Goal: Complete application form

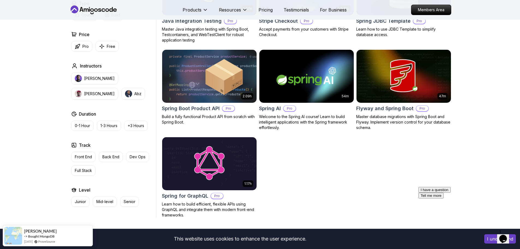
scroll to position [380, 0]
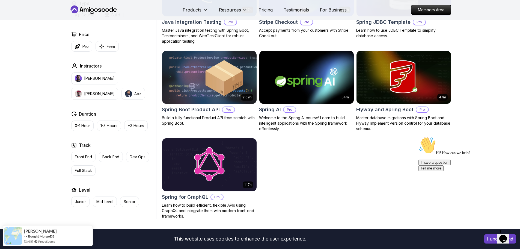
click at [321, 91] on img at bounding box center [306, 76] width 99 height 55
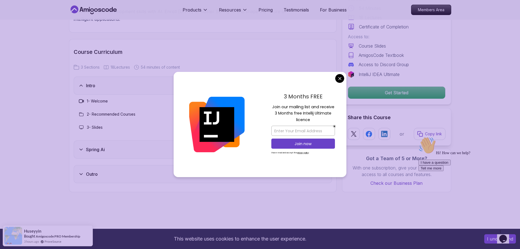
scroll to position [646, 0]
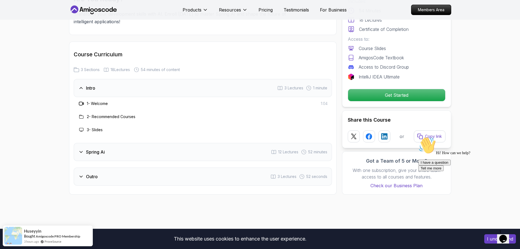
click at [183, 175] on div "Outro 3 Lectures 52 seconds" at bounding box center [203, 176] width 258 height 18
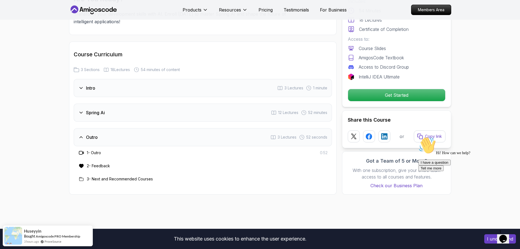
click at [148, 110] on div "Spring Ai 12 Lectures 52 minutes" at bounding box center [203, 112] width 258 height 18
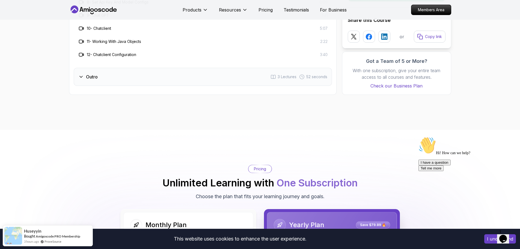
scroll to position [872, 0]
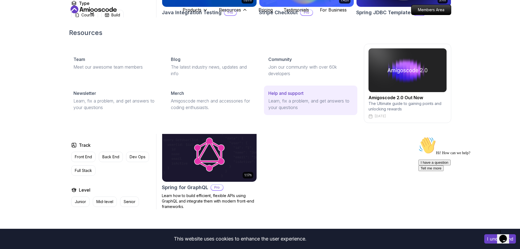
scroll to position [380, 0]
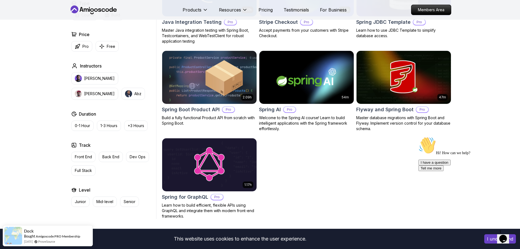
click at [418, 136] on icon "Chat attention grabber" at bounding box center [418, 136] width 0 height 0
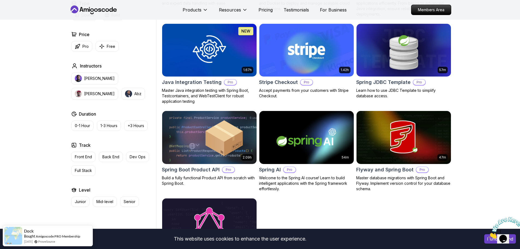
scroll to position [317, 0]
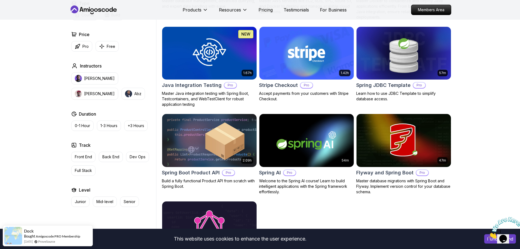
click at [203, 168] on div "2.09h Spring Boot Product API Pro Build a fully functional Product API from scr…" at bounding box center [209, 150] width 95 height 75
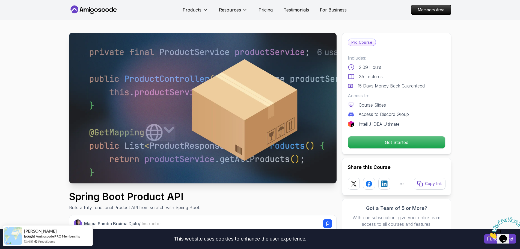
click at [488, 234] on icon "Close" at bounding box center [488, 236] width 0 height 5
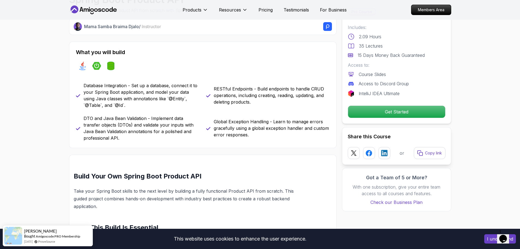
scroll to position [435, 0]
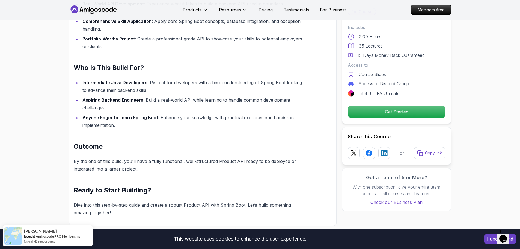
click at [14, 109] on section "Spring Boot Product API Build a fully functional Product API from scratch with …" at bounding box center [260, 51] width 520 height 932
click at [0, 108] on section "Spring Boot Product API Build a fully functional Product API from scratch with …" at bounding box center [260, 51] width 520 height 932
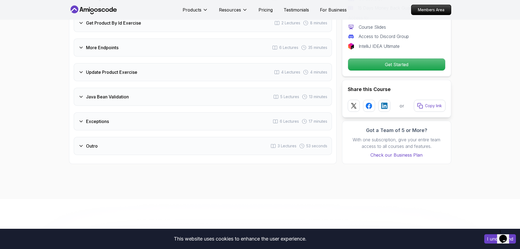
scroll to position [749, 0]
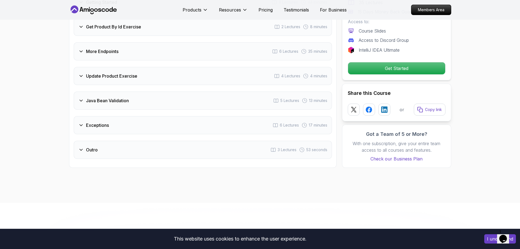
click at [88, 148] on div "Outro 3 Lectures 53 seconds" at bounding box center [203, 149] width 258 height 18
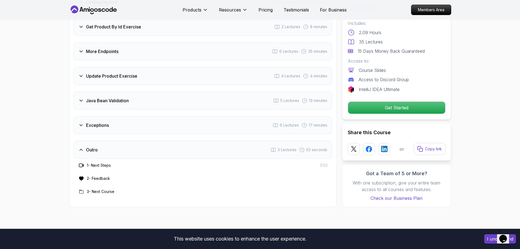
click at [113, 123] on div "Exceptions 6 Lectures 17 minutes" at bounding box center [203, 125] width 258 height 18
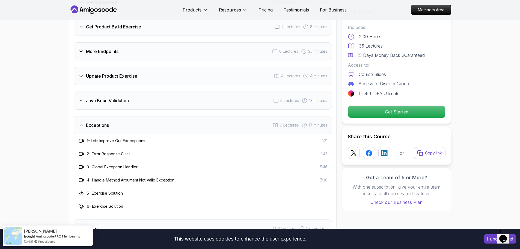
click at [107, 97] on h3 "Java Bean Validation" at bounding box center [107, 100] width 43 height 7
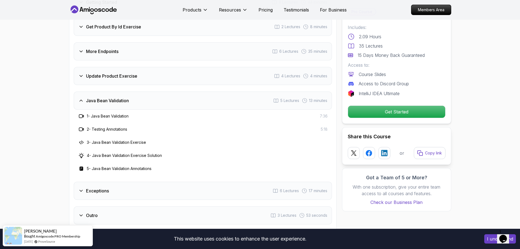
click at [101, 67] on div "Update Product Exercise 4 Lectures 4 minutes" at bounding box center [203, 76] width 258 height 18
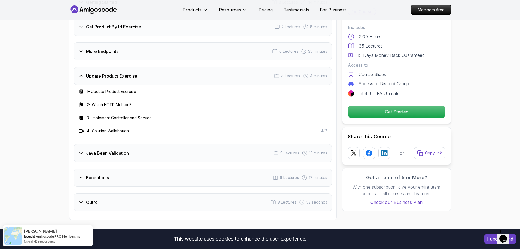
click at [100, 48] on h3 "More Endpoints" at bounding box center [102, 51] width 32 height 7
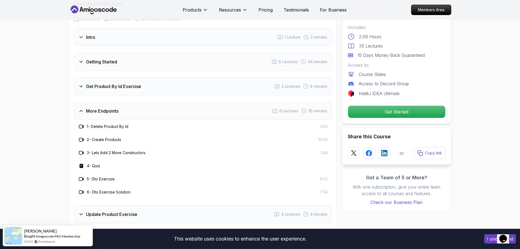
scroll to position [670, 0]
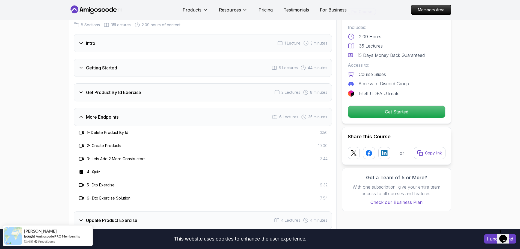
click at [82, 41] on div "Intro 1 Lecture 3 minutes" at bounding box center [203, 43] width 258 height 18
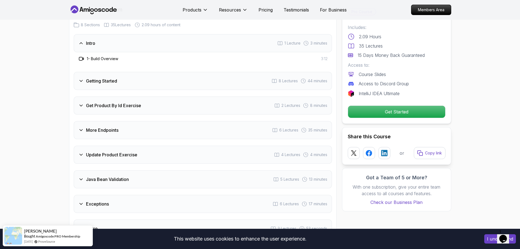
click at [92, 40] on h3 "Intro" at bounding box center [90, 43] width 9 height 7
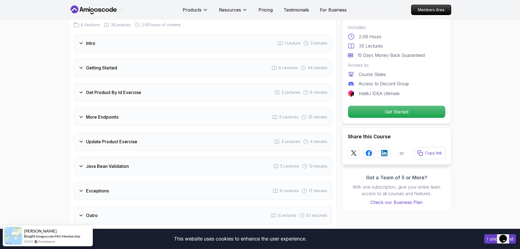
click at [115, 65] on div "Getting Started 8 Lectures 44 minutes" at bounding box center [203, 68] width 258 height 18
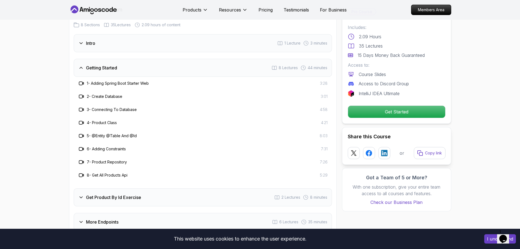
click at [129, 61] on div "Getting Started 8 Lectures 44 minutes" at bounding box center [203, 68] width 258 height 18
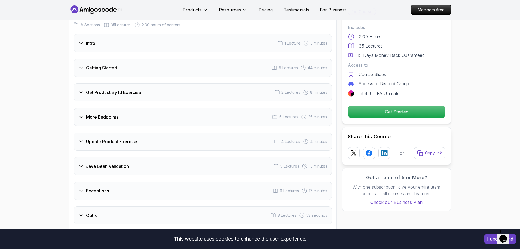
click at [122, 83] on div "Get Product By Id Exercise 2 Lectures 8 minutes" at bounding box center [203, 92] width 258 height 18
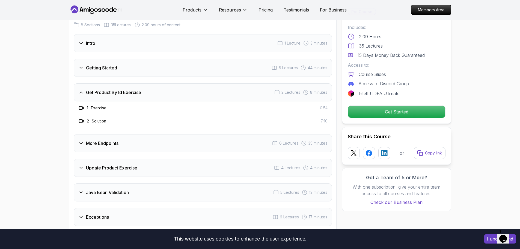
click at [119, 89] on h3 "Get Product By Id Exercise" at bounding box center [113, 92] width 55 height 7
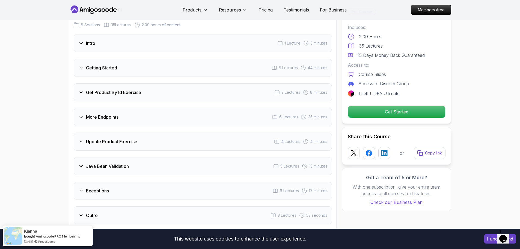
click at [112, 113] on div "More Endpoints 6 Lectures 35 minutes" at bounding box center [203, 117] width 258 height 18
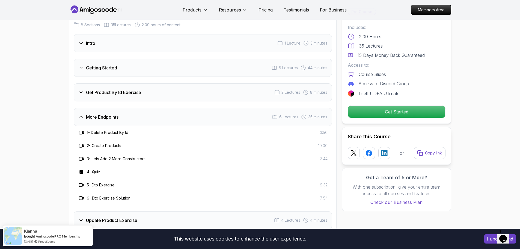
click at [138, 111] on div "More Endpoints 6 Lectures 35 minutes" at bounding box center [203, 117] width 258 height 18
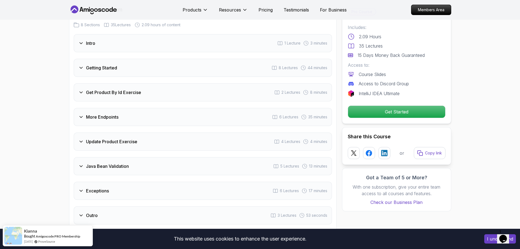
click at [132, 139] on div "Update Product Exercise 4 Lectures 4 minutes" at bounding box center [203, 141] width 258 height 18
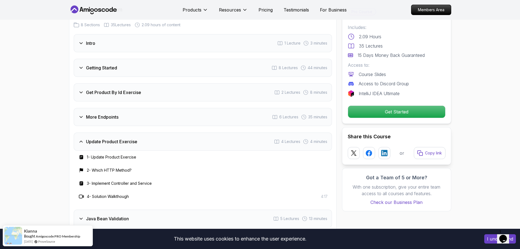
click at [131, 139] on div "Update Product Exercise 4 Lectures 4 minutes" at bounding box center [203, 141] width 258 height 18
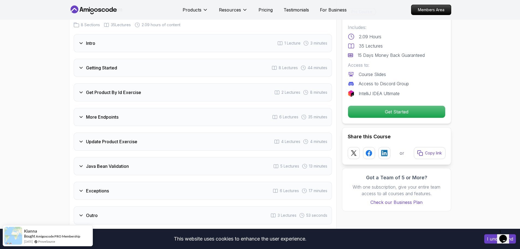
click at [131, 139] on div "Update Product Exercise 4 Lectures 4 minutes" at bounding box center [203, 141] width 258 height 18
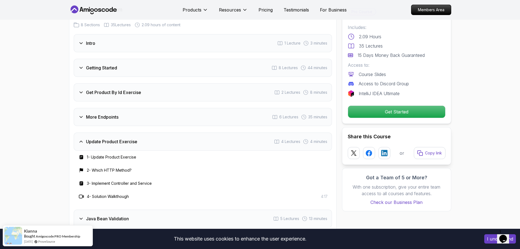
click at [131, 139] on div "Update Product Exercise 4 Lectures 4 minutes" at bounding box center [203, 141] width 258 height 18
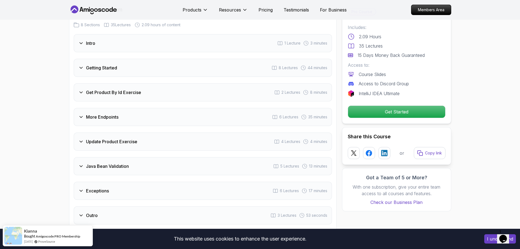
click at [131, 139] on div "Update Product Exercise 4 Lectures 4 minutes" at bounding box center [203, 141] width 258 height 18
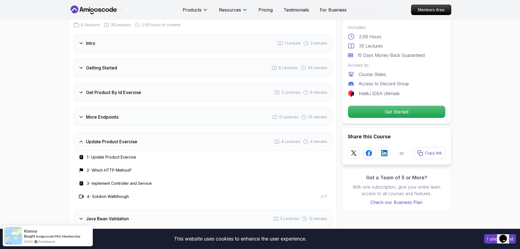
click at [131, 139] on div "Update Product Exercise 4 Lectures 4 minutes" at bounding box center [203, 141] width 258 height 18
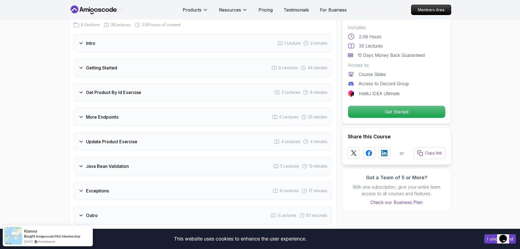
click at [119, 163] on div "Java Bean Validation 5 Lectures 13 minutes" at bounding box center [203, 166] width 258 height 18
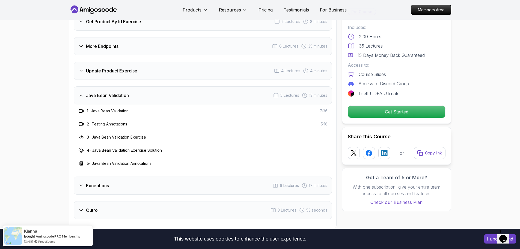
scroll to position [747, 0]
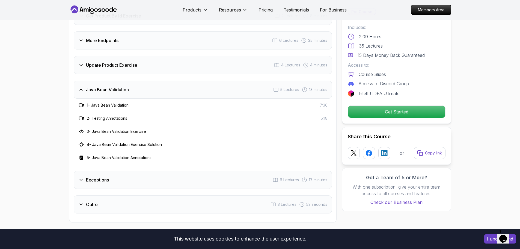
click at [113, 102] on h3 "1 - Java Bean Validation" at bounding box center [108, 104] width 42 height 5
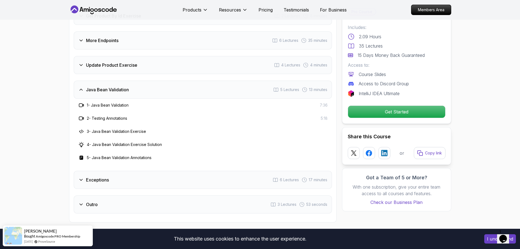
click at [145, 72] on div "Intro 1 Lecture 3 minutes Getting Started 8 Lectures 44 minutes Get Product By …" at bounding box center [203, 85] width 258 height 255
click at [140, 80] on div "Java Bean Validation 5 Lectures 13 minutes" at bounding box center [203, 89] width 258 height 18
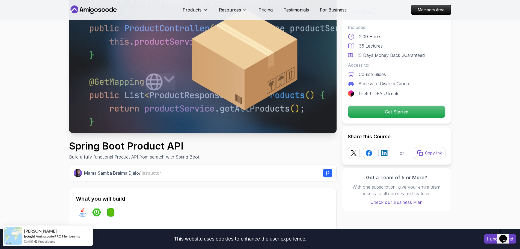
scroll to position [0, 0]
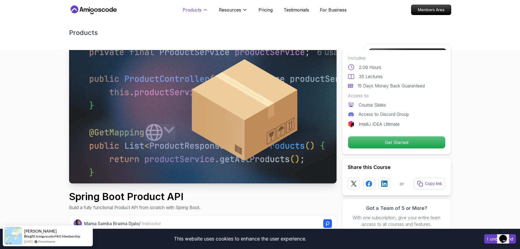
click at [202, 9] on icon at bounding box center [204, 9] width 5 height 5
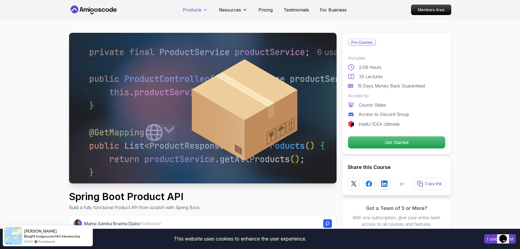
drag, startPoint x: 202, startPoint y: 9, endPoint x: 196, endPoint y: 10, distance: 6.6
click at [196, 10] on p "Products" at bounding box center [192, 10] width 19 height 7
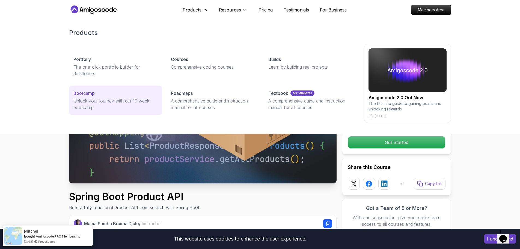
click at [136, 107] on p "Unlock your journey with our 10 week bootcamp" at bounding box center [115, 103] width 84 height 13
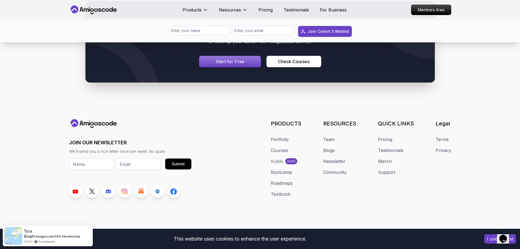
scroll to position [2626, 0]
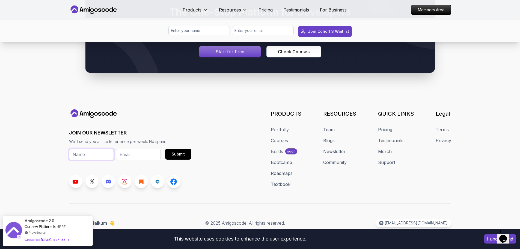
click at [94, 155] on input "text" at bounding box center [91, 153] width 45 height 11
type input "m"
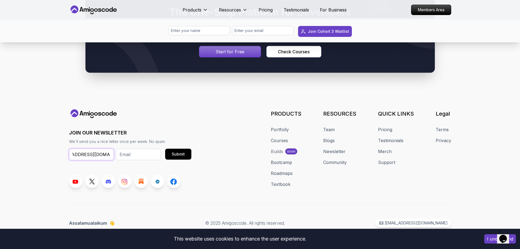
click at [94, 155] on input "[EMAIL_ADDRESS][DOMAIN_NAME]" at bounding box center [91, 153] width 45 height 11
type input "[EMAIL_ADDRESS][DOMAIN_NAME]"
click at [138, 158] on input "email" at bounding box center [138, 153] width 45 height 11
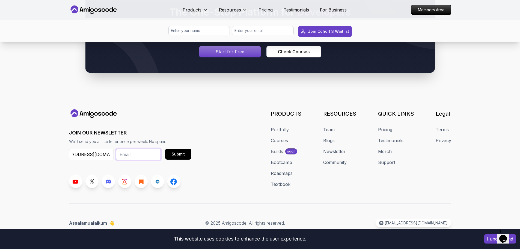
scroll to position [0, 0]
paste input "[EMAIL_ADDRESS][DOMAIN_NAME]"
type input "[EMAIL_ADDRESS][DOMAIN_NAME]"
click at [106, 150] on input "[EMAIL_ADDRESS][DOMAIN_NAME]" at bounding box center [91, 153] width 45 height 11
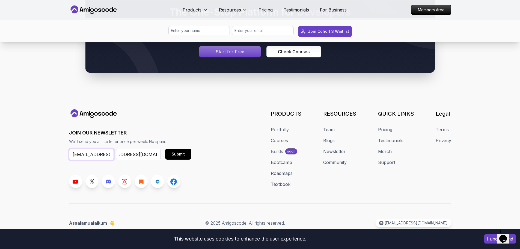
scroll to position [0, 0]
click at [106, 150] on input "[EMAIL_ADDRESS][DOMAIN_NAME]" at bounding box center [91, 153] width 45 height 11
type input "[PERSON_NAME]"
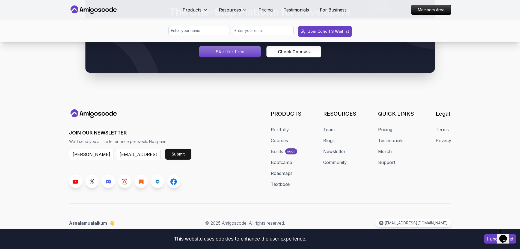
click at [182, 153] on div "Submit" at bounding box center [178, 153] width 13 height 5
click at [483, 237] on div "I understand" at bounding box center [500, 238] width 40 height 17
click at [487, 238] on button "I understand" at bounding box center [500, 238] width 32 height 9
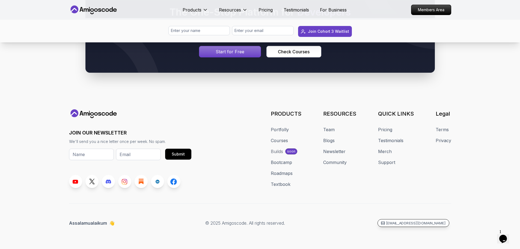
click at [435, 223] on p "[EMAIL_ADDRESS][DOMAIN_NAME]" at bounding box center [416, 222] width 60 height 5
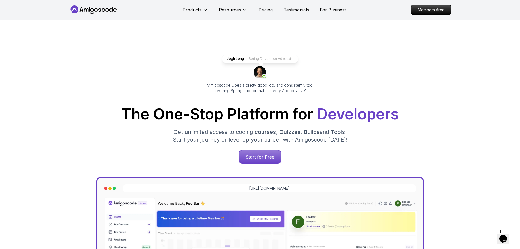
click at [435, 223] on div "Jogh Long Spring Developer Advocate "Amigoscode Does a pretty good job, and con…" at bounding box center [260, 223] width 382 height 407
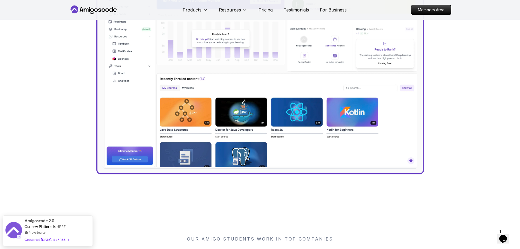
scroll to position [435, 0]
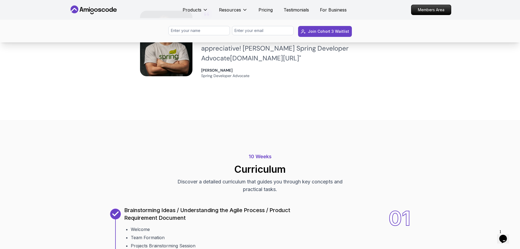
scroll to position [2170, 0]
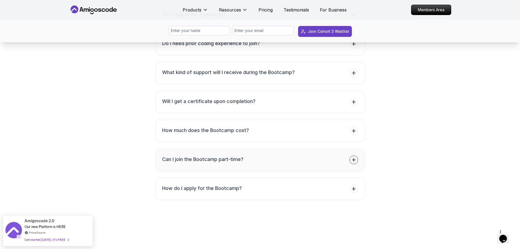
click at [349, 161] on span at bounding box center [353, 159] width 9 height 9
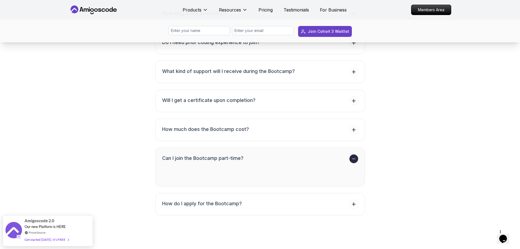
scroll to position [2148, 0]
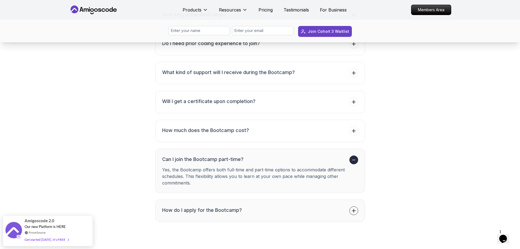
click at [342, 212] on button "How do I apply for the Bootcamp?" at bounding box center [260, 210] width 210 height 22
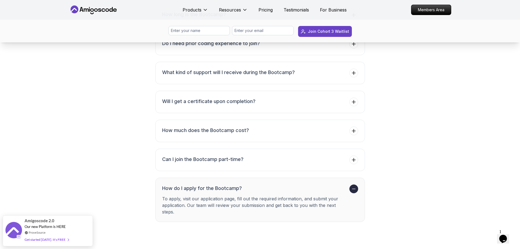
click at [354, 189] on icon at bounding box center [353, 188] width 5 height 5
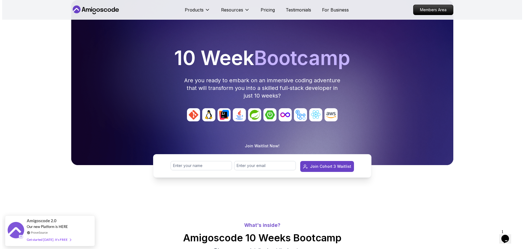
scroll to position [0, 0]
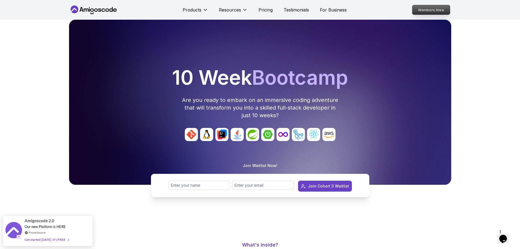
click at [427, 10] on p "Members Area" at bounding box center [431, 9] width 38 height 9
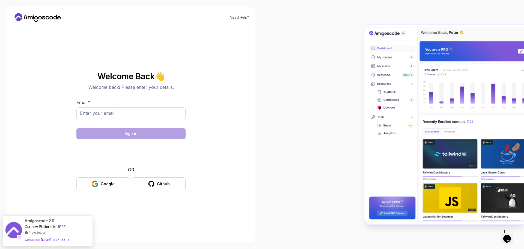
click at [103, 169] on div "OR" at bounding box center [130, 169] width 109 height 7
click at [301, 6] on div at bounding box center [393, 124] width 262 height 249
